Goal: Find specific page/section: Find specific page/section

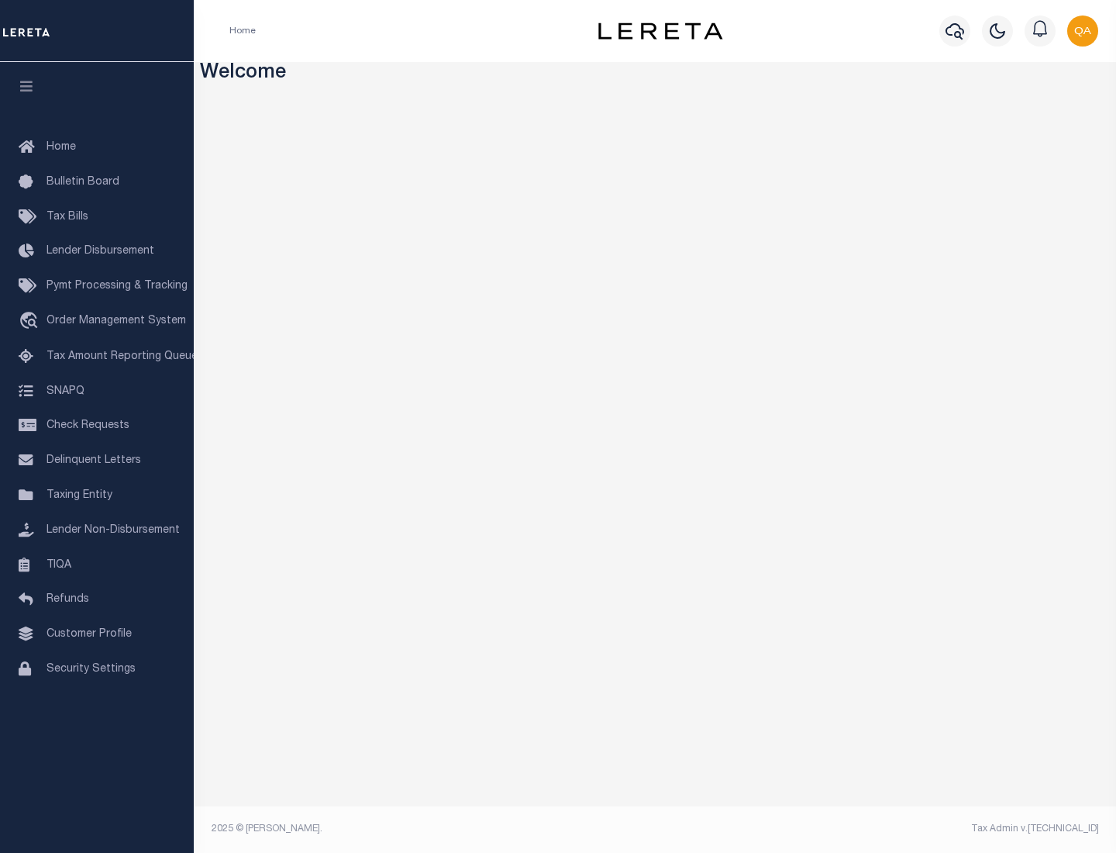
click at [97, 426] on span "Check Requests" at bounding box center [88, 425] width 83 height 11
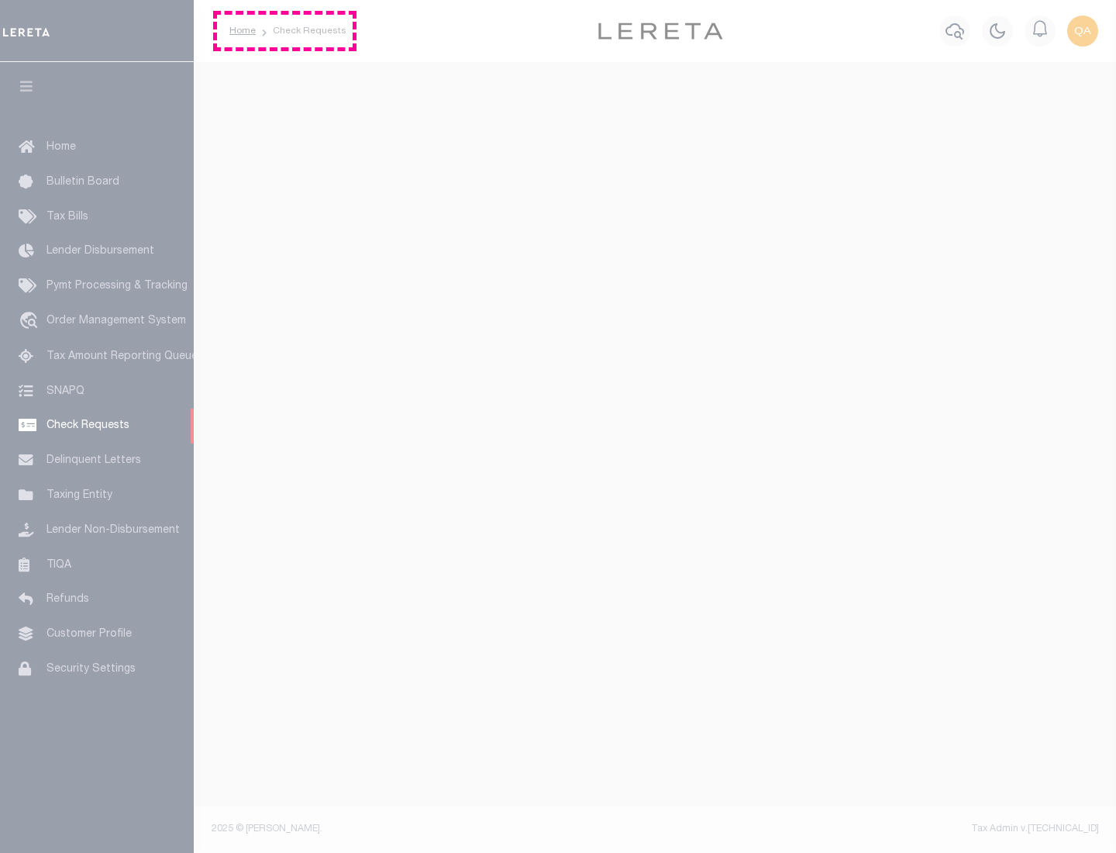
select select "50"
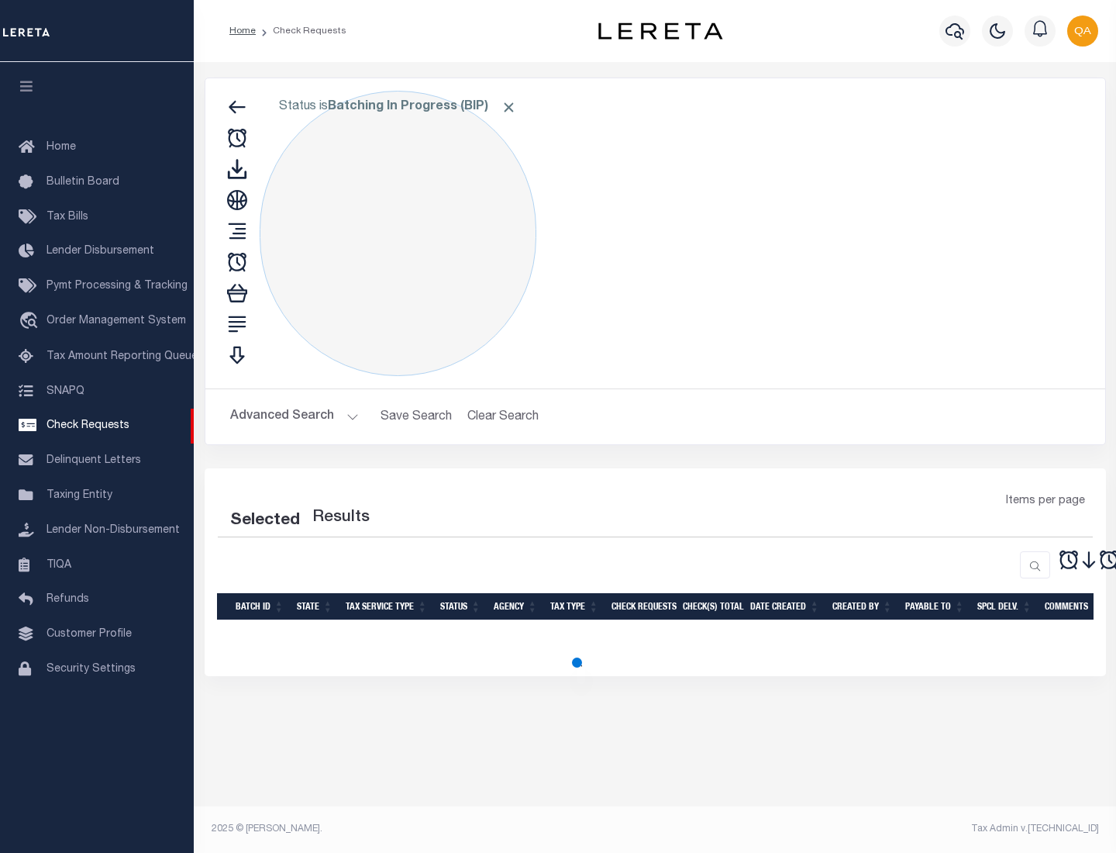
select select "50"
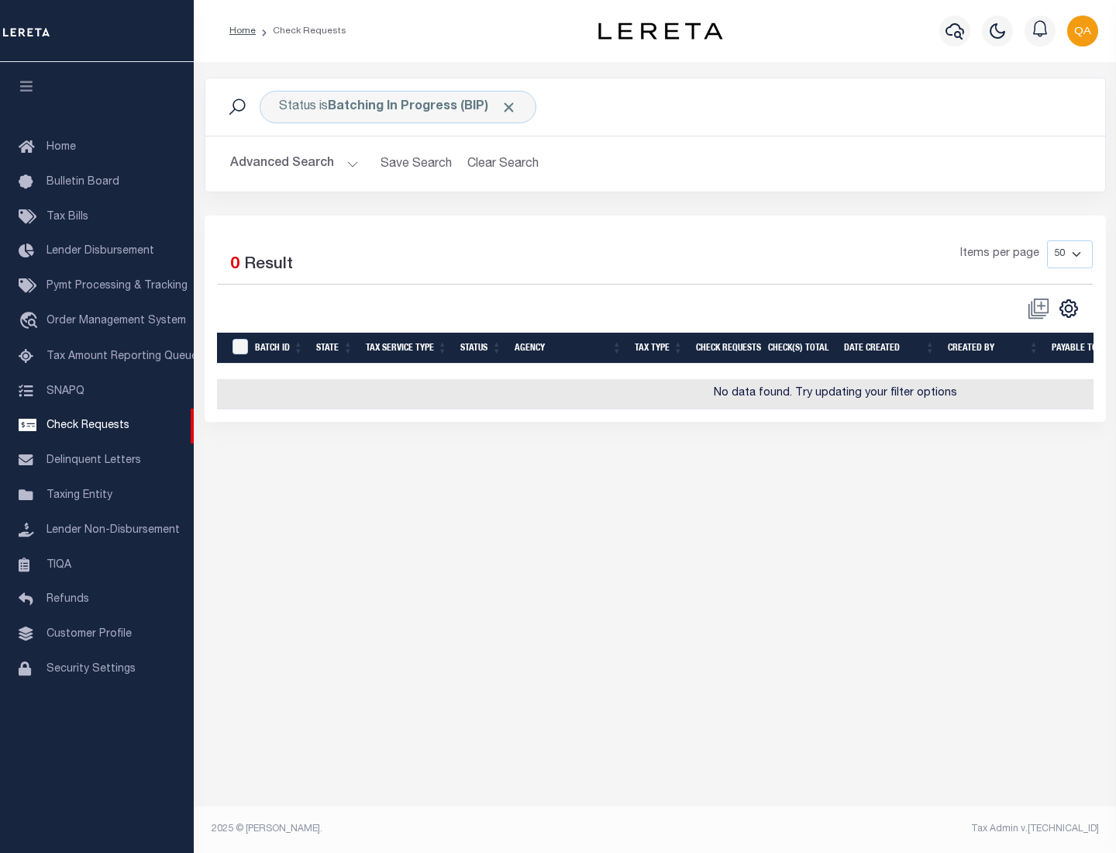
click at [509, 107] on span "Click to Remove" at bounding box center [509, 107] width 16 height 16
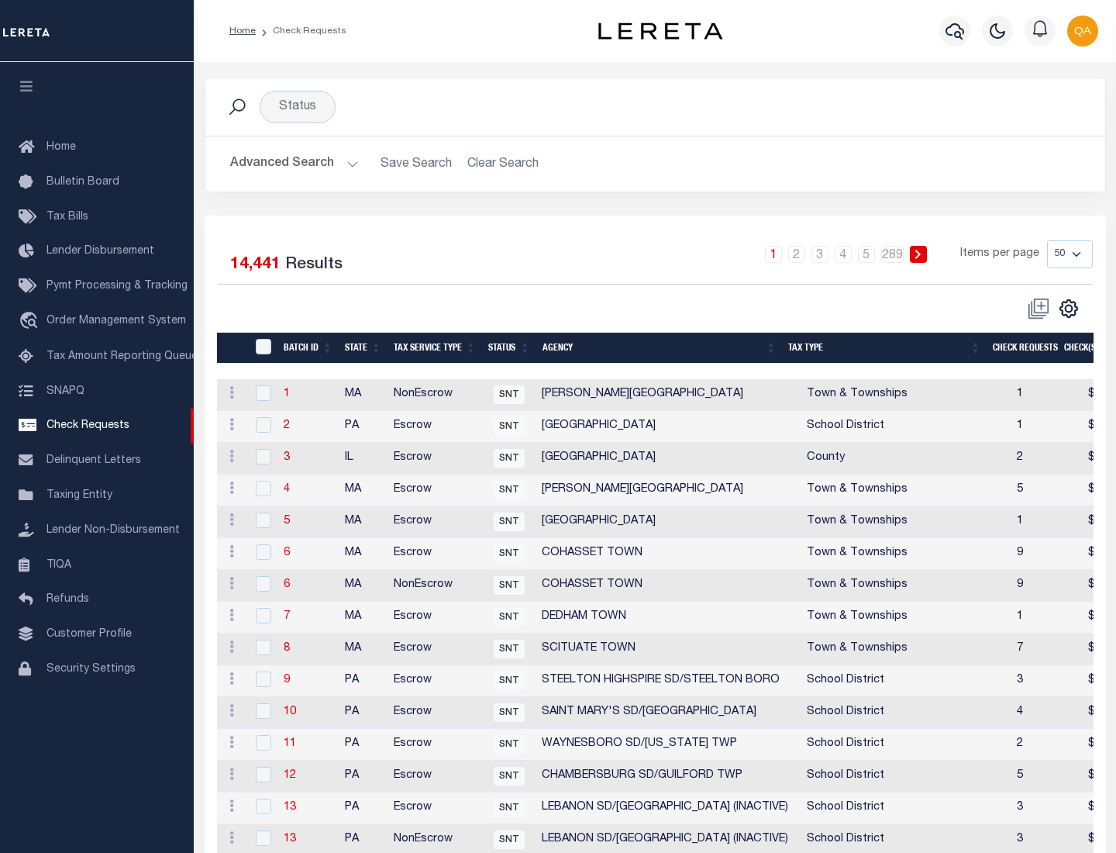
scroll to position [747, 0]
